Goal: Task Accomplishment & Management: Manage account settings

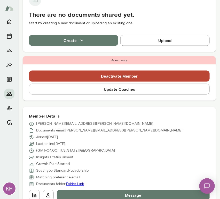
scroll to position [143, 0]
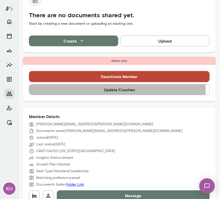
click at [117, 89] on button "Update Coaches" at bounding box center [119, 89] width 180 height 11
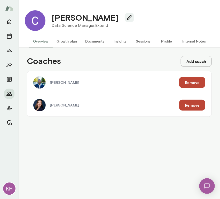
click at [189, 106] on button "Remove" at bounding box center [192, 105] width 26 height 11
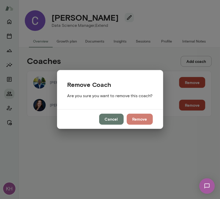
click at [133, 121] on button "Remove" at bounding box center [140, 119] width 26 height 11
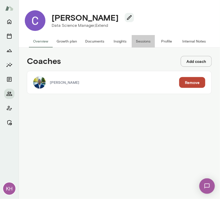
click at [140, 40] on button "Sessions" at bounding box center [142, 41] width 23 height 12
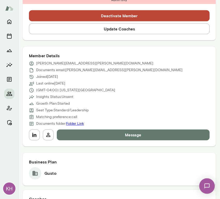
scroll to position [204, 0]
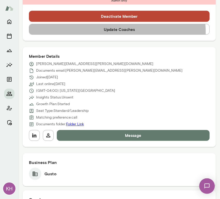
click at [109, 32] on button "Update Coaches" at bounding box center [119, 29] width 180 height 11
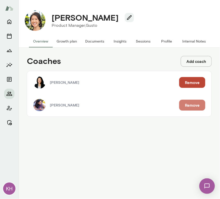
click at [196, 104] on button "Remove" at bounding box center [192, 105] width 26 height 11
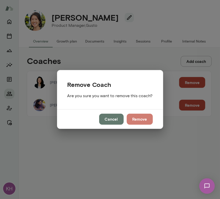
click at [137, 117] on button "Remove" at bounding box center [140, 119] width 26 height 11
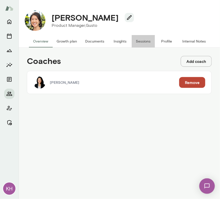
click at [139, 43] on button "Sessions" at bounding box center [142, 41] width 23 height 12
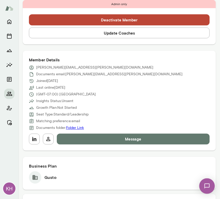
scroll to position [209, 0]
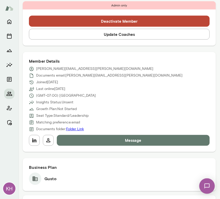
click at [96, 32] on button "Update Coaches" at bounding box center [119, 34] width 180 height 11
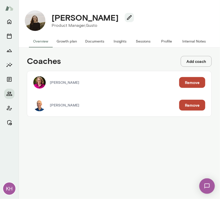
click at [189, 85] on button "Remove" at bounding box center [192, 82] width 26 height 11
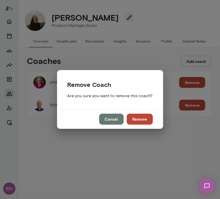
click at [137, 122] on button "Remove" at bounding box center [140, 119] width 26 height 11
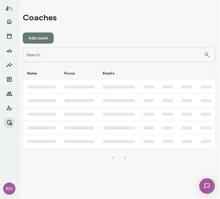
click at [48, 55] on input "Search..." at bounding box center [113, 55] width 181 height 14
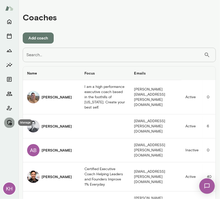
click at [8, 120] on icon "Manage" at bounding box center [9, 123] width 6 height 6
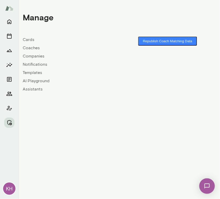
click at [32, 55] on link "Companies" at bounding box center [71, 56] width 96 height 6
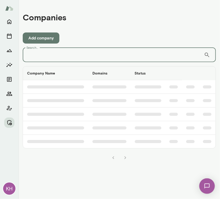
click at [43, 53] on input "Search..." at bounding box center [113, 55] width 181 height 14
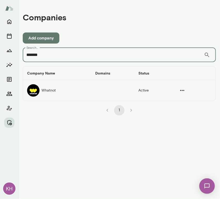
type input "*******"
click at [39, 92] on td "Whatnot" at bounding box center [57, 90] width 68 height 21
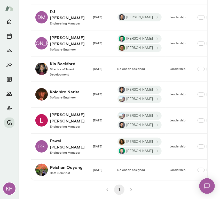
scroll to position [473, 0]
click at [44, 101] on img "companies table" at bounding box center [41, 94] width 12 height 12
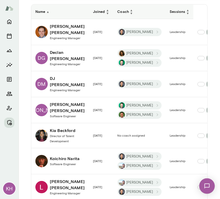
scroll to position [515, 0]
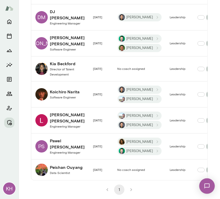
click at [51, 112] on h6 "Logan Bestwick" at bounding box center [67, 118] width 35 height 12
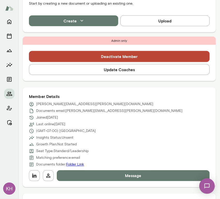
scroll to position [161, 0]
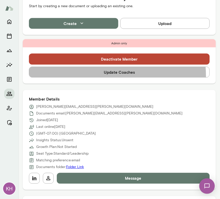
click at [97, 76] on button "Update Coaches" at bounding box center [119, 72] width 180 height 11
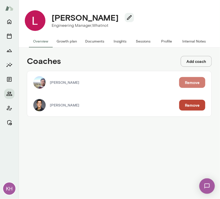
click at [186, 84] on button "Remove" at bounding box center [192, 82] width 26 height 11
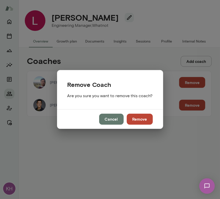
click at [137, 116] on button "Remove" at bounding box center [140, 119] width 26 height 11
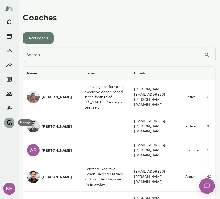
click at [12, 123] on icon "Manage" at bounding box center [9, 122] width 5 height 5
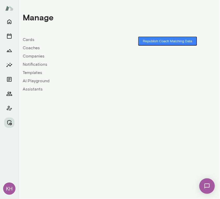
click at [33, 56] on link "Companies" at bounding box center [71, 56] width 96 height 6
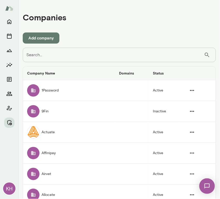
click at [33, 56] on input "Search..." at bounding box center [113, 55] width 181 height 14
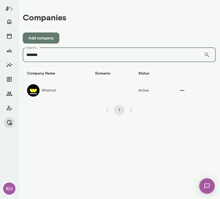
type input "*******"
click at [44, 89] on td "Whatnot" at bounding box center [57, 90] width 68 height 21
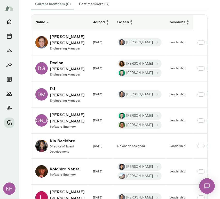
scroll to position [376, 0]
click at [56, 39] on h6 "Blake Morgan" at bounding box center [67, 40] width 35 height 12
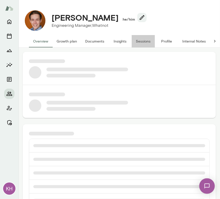
click at [145, 40] on button "Sessions" at bounding box center [142, 41] width 23 height 12
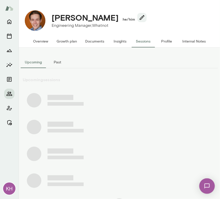
click at [59, 63] on button "Past" at bounding box center [57, 62] width 23 height 12
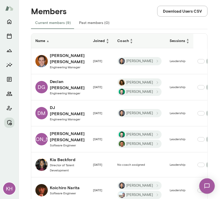
scroll to position [379, 0]
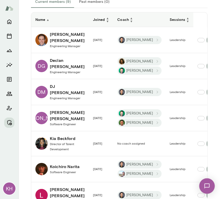
click at [60, 96] on h6 "DJ Mitchell" at bounding box center [67, 89] width 35 height 12
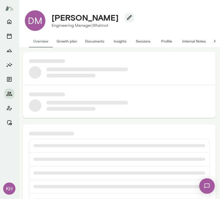
click at [140, 42] on button "Sessions" at bounding box center [142, 41] width 23 height 12
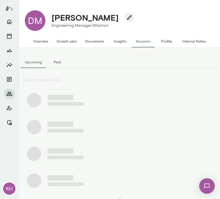
click at [53, 62] on button "Past" at bounding box center [57, 62] width 23 height 12
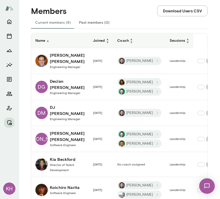
scroll to position [345, 0]
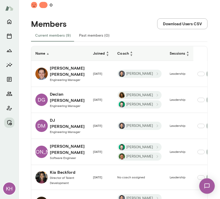
drag, startPoint x: 14, startPoint y: 1, endPoint x: 103, endPoint y: 16, distance: 90.8
click at [103, 16] on div "Members Download Users CSV" at bounding box center [119, 18] width 176 height 21
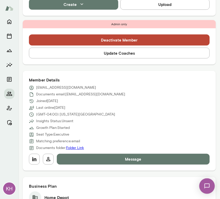
scroll to position [177, 0]
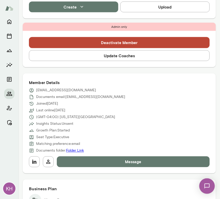
click at [118, 53] on button "Update Coaches" at bounding box center [119, 55] width 180 height 11
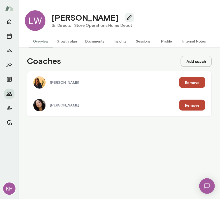
click at [191, 81] on button "Remove" at bounding box center [192, 82] width 26 height 11
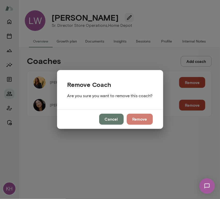
click at [140, 117] on button "Remove" at bounding box center [140, 119] width 26 height 11
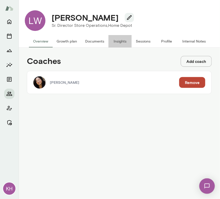
click at [114, 42] on button "Insights" at bounding box center [119, 41] width 23 height 12
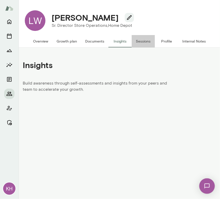
click at [149, 46] on button "Sessions" at bounding box center [142, 41] width 23 height 12
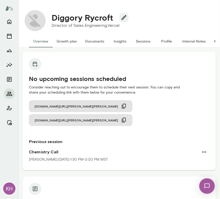
click at [199, 41] on button "Internal Notes" at bounding box center [194, 41] width 32 height 12
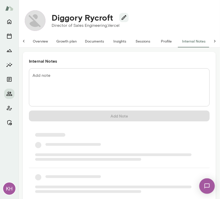
scroll to position [0, 4]
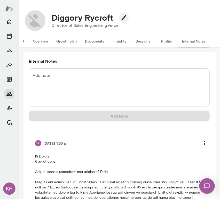
click at [67, 80] on textarea "Add note" at bounding box center [118, 88] width 173 height 30
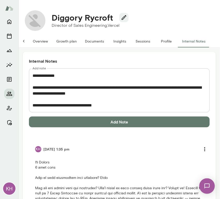
click at [46, 103] on textarea "**********" at bounding box center [116, 91] width 169 height 36
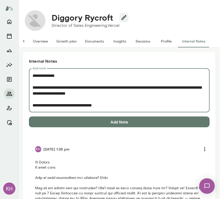
paste textarea "*******"
drag, startPoint x: 85, startPoint y: 88, endPoint x: 49, endPoint y: 88, distance: 35.3
click at [49, 88] on textarea "**********" at bounding box center [116, 91] width 169 height 36
click at [87, 88] on textarea "**********" at bounding box center [116, 91] width 169 height 36
type textarea "**********"
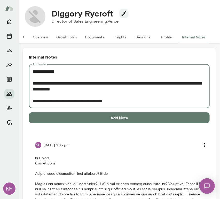
scroll to position [3, 0]
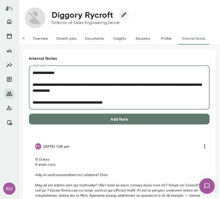
click at [102, 119] on button "Add Note" at bounding box center [119, 119] width 180 height 11
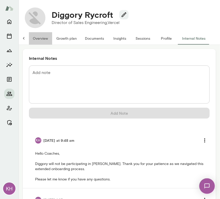
click at [36, 38] on button "Overview" at bounding box center [40, 38] width 23 height 12
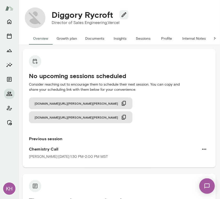
scroll to position [142, 0]
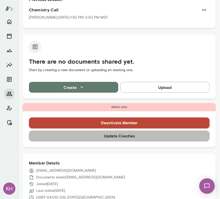
click at [120, 131] on button "Update Coaches" at bounding box center [119, 136] width 180 height 11
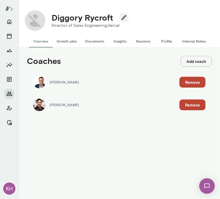
click at [195, 80] on button "Remove" at bounding box center [192, 82] width 26 height 11
click at [64, 54] on button "Remove" at bounding box center [51, 48] width 26 height 11
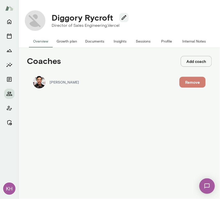
click at [187, 84] on button "Remove" at bounding box center [192, 82] width 26 height 11
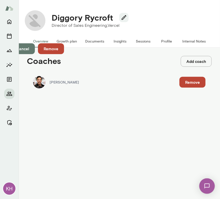
click at [64, 54] on button "Remove" at bounding box center [51, 48] width 26 height 11
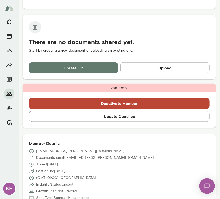
scroll to position [143, 0]
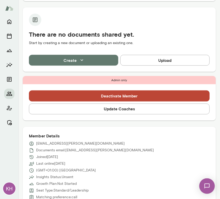
click at [112, 109] on button "Update Coaches" at bounding box center [119, 109] width 180 height 11
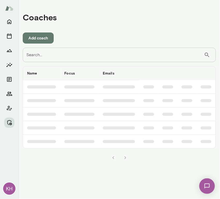
click at [32, 57] on input "Search..." at bounding box center [113, 55] width 181 height 14
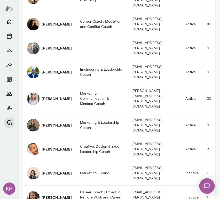
scroll to position [329, 0]
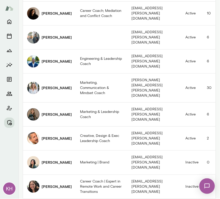
type input "****"
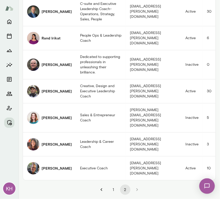
scroll to position [185, 0]
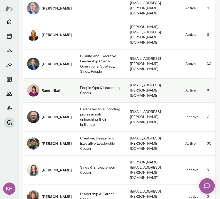
click at [33, 84] on img "coaches table" at bounding box center [33, 90] width 12 height 12
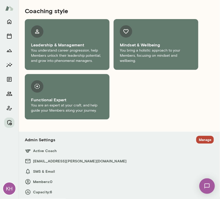
scroll to position [298, 0]
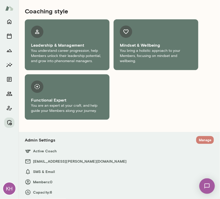
click at [199, 137] on button "Manage" at bounding box center [205, 140] width 18 height 8
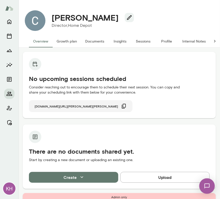
click at [121, 107] on icon "button" at bounding box center [124, 106] width 6 height 6
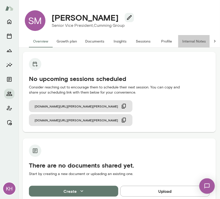
click at [192, 40] on button "Internal Notes" at bounding box center [194, 41] width 32 height 12
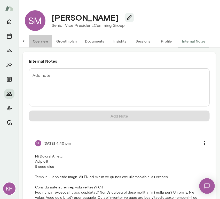
click at [35, 41] on button "Overview" at bounding box center [40, 41] width 23 height 12
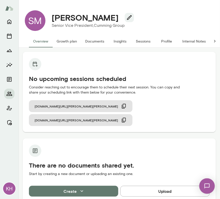
click at [189, 42] on button "Internal Notes" at bounding box center [194, 41] width 32 height 12
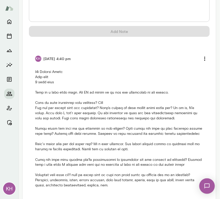
scroll to position [94, 0]
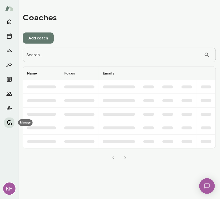
click at [9, 124] on icon "Manage" at bounding box center [9, 122] width 5 height 5
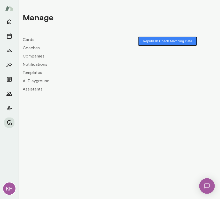
click at [31, 57] on link "Companies" at bounding box center [71, 56] width 96 height 6
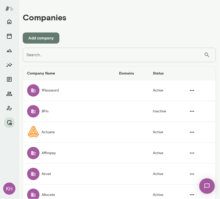
click at [47, 59] on input "Search..." at bounding box center [113, 55] width 181 height 14
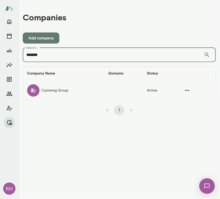
type input "*******"
click at [54, 88] on td "Cumming Group" at bounding box center [63, 90] width 81 height 21
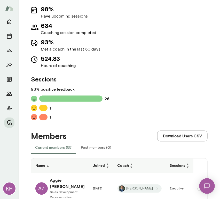
scroll to position [117, 0]
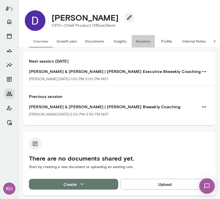
click at [146, 42] on button "Sessions" at bounding box center [142, 41] width 23 height 12
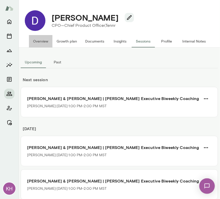
click at [41, 42] on button "Overview" at bounding box center [40, 41] width 23 height 12
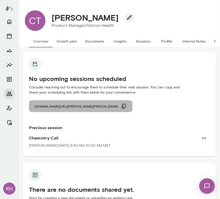
click at [122, 105] on icon "button" at bounding box center [124, 106] width 4 height 5
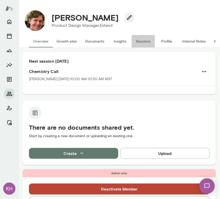
click at [142, 42] on button "Sessions" at bounding box center [142, 41] width 23 height 12
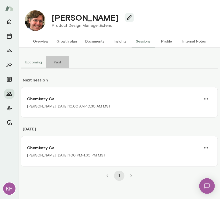
click at [57, 63] on button "Past" at bounding box center [57, 62] width 23 height 12
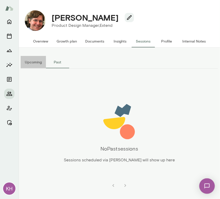
click at [34, 61] on button "Upcoming" at bounding box center [33, 62] width 25 height 12
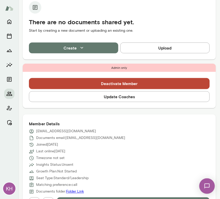
scroll to position [133, 0]
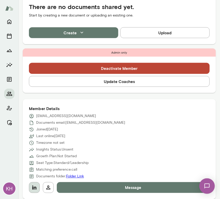
click at [36, 189] on icon "button" at bounding box center [34, 188] width 6 height 6
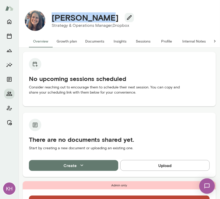
drag, startPoint x: 103, startPoint y: 19, endPoint x: 51, endPoint y: 21, distance: 52.4
click at [51, 21] on div "Mila Richman" at bounding box center [90, 18] width 86 height 10
copy h4 "Mila Richman"
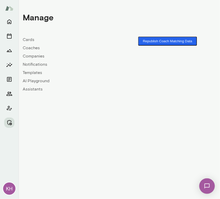
click at [160, 42] on button "Republish Coach Matching Data" at bounding box center [167, 41] width 59 height 9
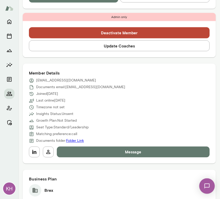
scroll to position [168, 0]
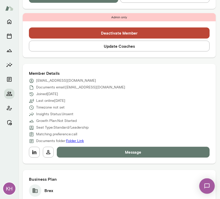
click at [97, 48] on button "Update Coaches" at bounding box center [119, 46] width 180 height 11
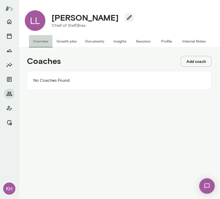
click at [40, 39] on button "Overview" at bounding box center [40, 41] width 23 height 12
click at [51, 41] on button "Overview" at bounding box center [40, 41] width 23 height 12
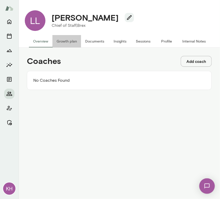
click at [58, 41] on button "Growth plan" at bounding box center [66, 41] width 29 height 12
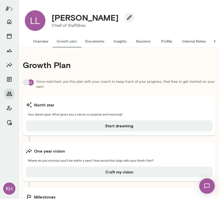
click at [39, 40] on button "Overview" at bounding box center [40, 41] width 23 height 12
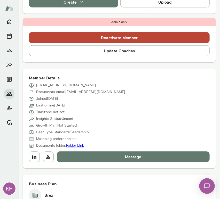
scroll to position [164, 0]
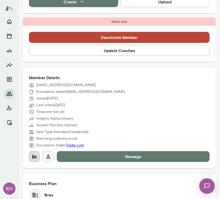
click at [33, 158] on icon "button" at bounding box center [34, 157] width 6 height 6
